Goal: Task Accomplishment & Management: Use online tool/utility

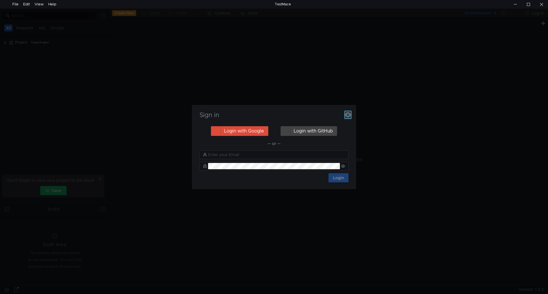
click at [349, 115] on icon "button" at bounding box center [348, 115] width 6 height 6
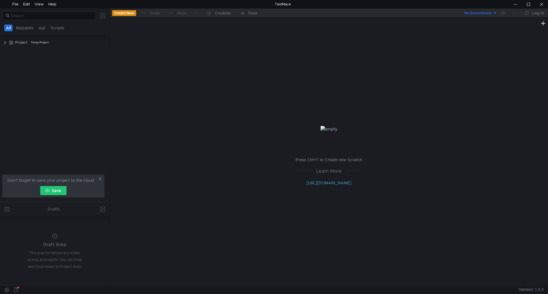
click at [99, 179] on icon at bounding box center [100, 179] width 4 height 4
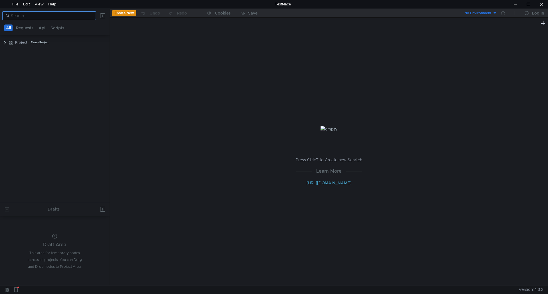
click at [18, 15] on input at bounding box center [52, 16] width 82 height 6
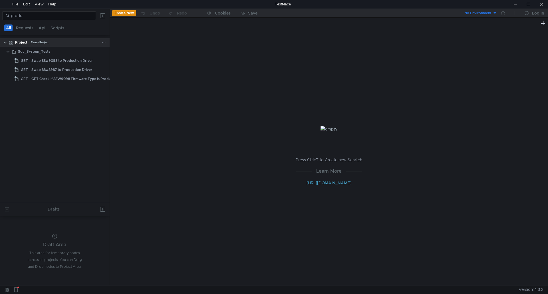
click at [20, 42] on div "Project" at bounding box center [21, 42] width 12 height 9
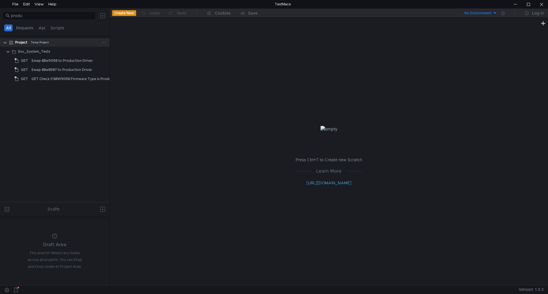
drag, startPoint x: 20, startPoint y: 42, endPoint x: 88, endPoint y: 44, distance: 67.9
click at [70, 44] on div "Project Temp Project" at bounding box center [58, 42] width 87 height 9
click at [106, 44] on div at bounding box center [105, 42] width 6 height 9
click at [103, 42] on icon at bounding box center [104, 43] width 4 height 4
click at [120, 72] on button "Show in explorer" at bounding box center [127, 76] width 46 height 9
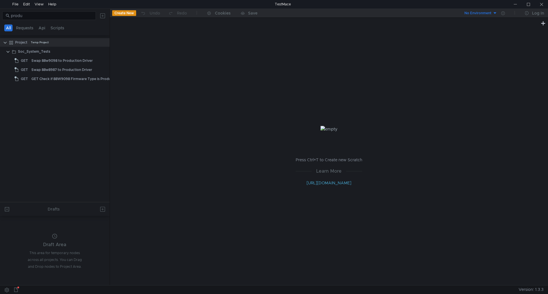
click at [102, 15] on button at bounding box center [102, 15] width 9 height 9
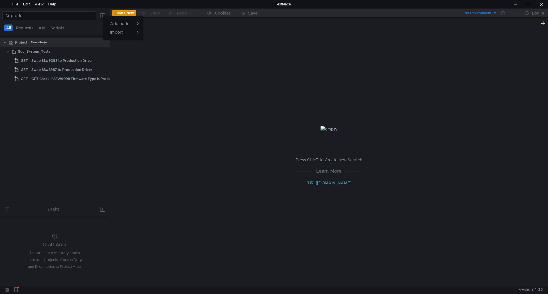
click at [25, 135] on div at bounding box center [274, 147] width 548 height 294
click at [16, 4] on div "File" at bounding box center [15, 4] width 6 height 9
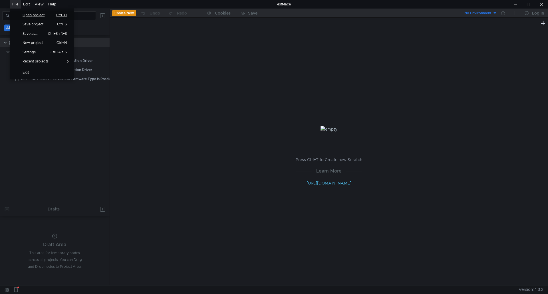
click at [33, 17] on span "Open project" at bounding box center [35, 14] width 33 height 3
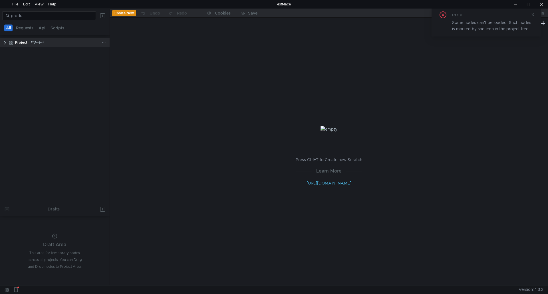
click at [6, 42] on clr-icon at bounding box center [5, 43] width 5 height 5
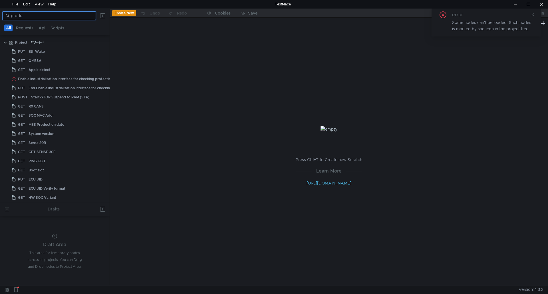
click at [36, 17] on input "produ" at bounding box center [52, 16] width 82 height 6
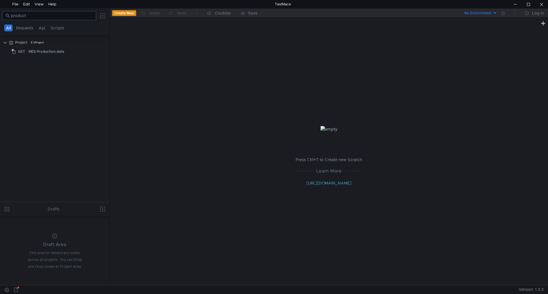
type input "product"
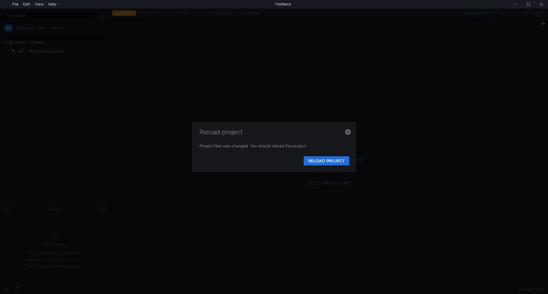
click at [341, 275] on div "Reload project Project files was changed. You should reload the project. RELOAD…" at bounding box center [274, 147] width 548 height 294
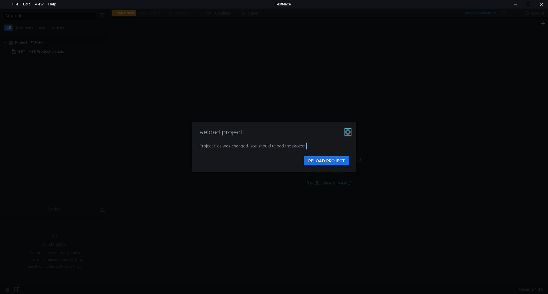
click at [346, 134] on icon "button" at bounding box center [348, 132] width 6 height 6
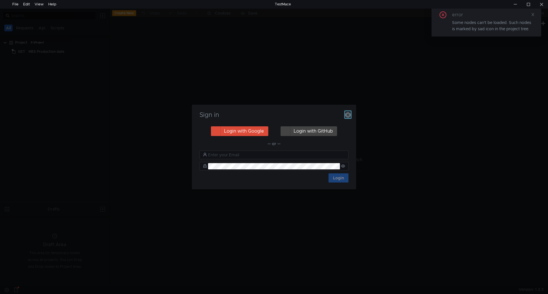
click at [349, 116] on icon "button" at bounding box center [348, 115] width 6 height 6
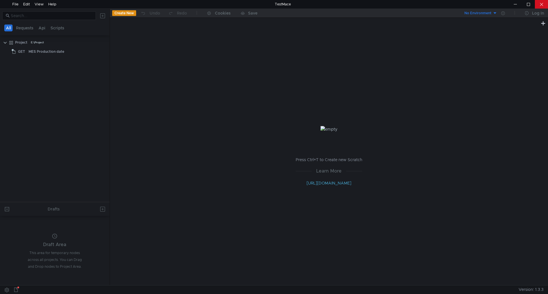
click at [540, 5] on div at bounding box center [541, 4] width 13 height 9
